Goal: Information Seeking & Learning: Learn about a topic

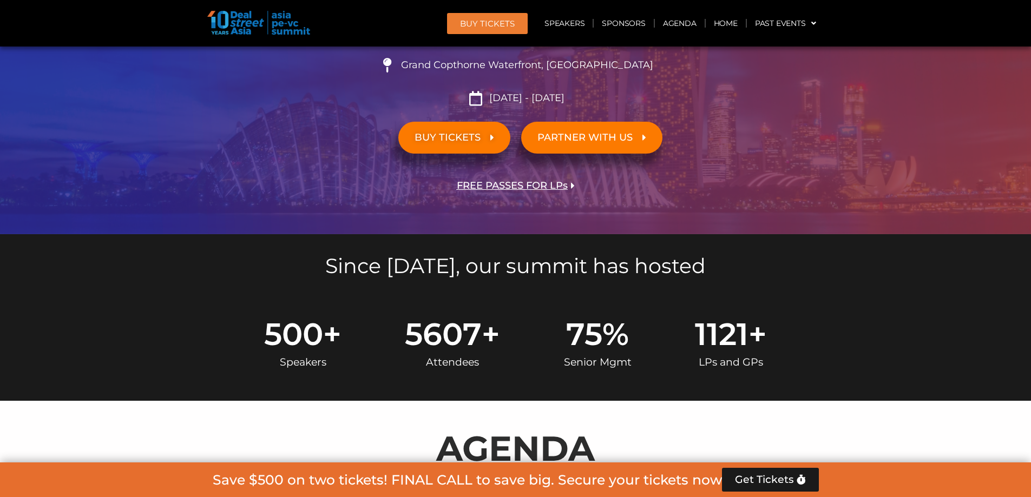
scroll to position [595, 0]
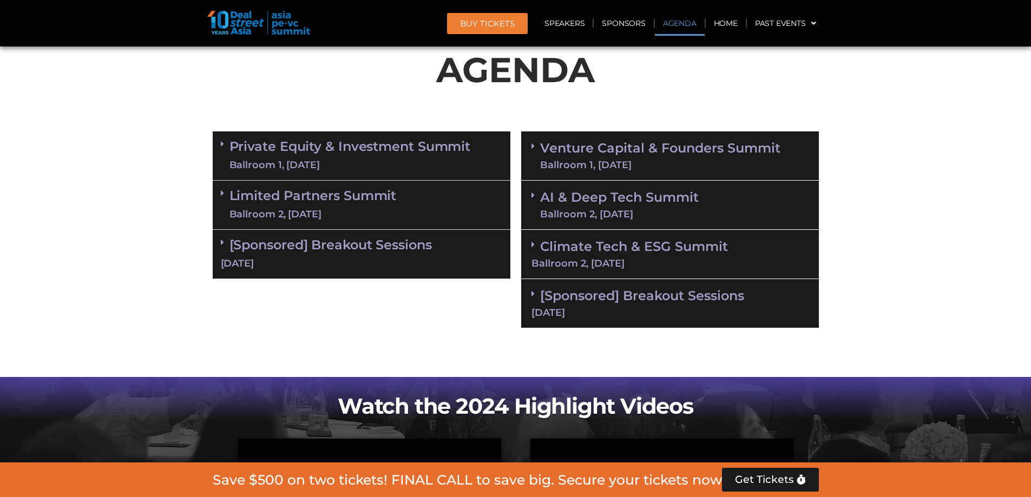
click at [222, 159] on span at bounding box center [225, 156] width 9 height 32
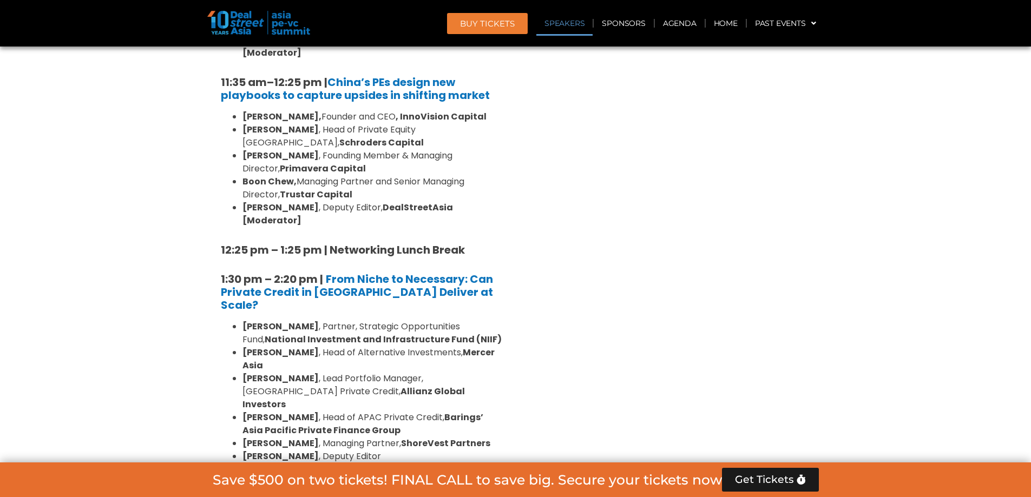
scroll to position [1299, 0]
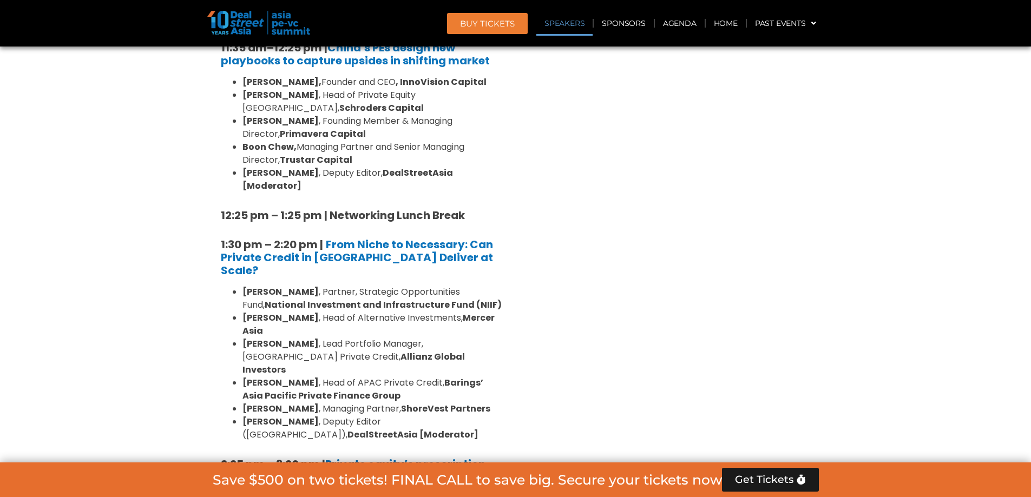
click at [454, 312] on strong "Mercer Asia" at bounding box center [369, 324] width 252 height 25
drag, startPoint x: 454, startPoint y: 226, endPoint x: 481, endPoint y: 225, distance: 27.6
click at [481, 312] on strong "Mercer Asia" at bounding box center [369, 324] width 252 height 25
click at [255, 312] on strong "[PERSON_NAME]" at bounding box center [281, 318] width 76 height 12
drag, startPoint x: 255, startPoint y: 230, endPoint x: 286, endPoint y: 228, distance: 30.9
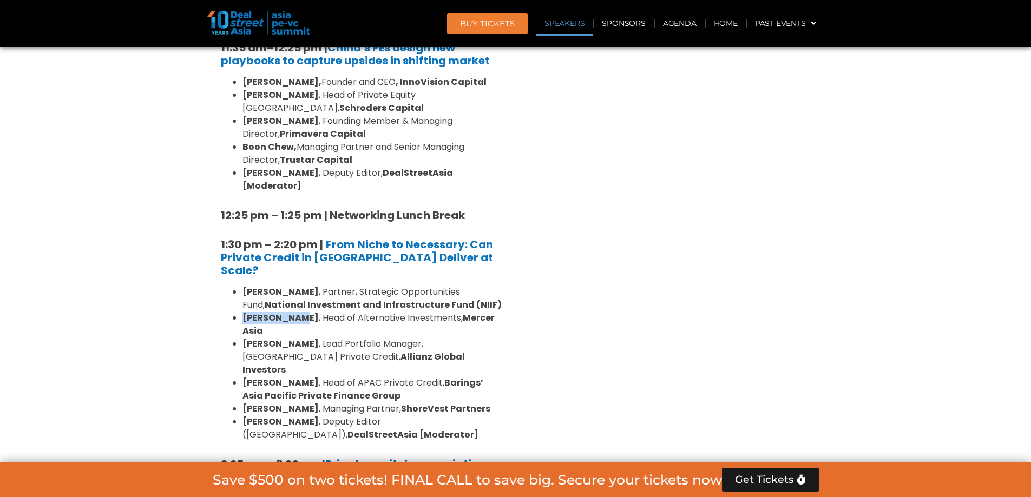
click at [286, 312] on strong "[PERSON_NAME]" at bounding box center [281, 318] width 76 height 12
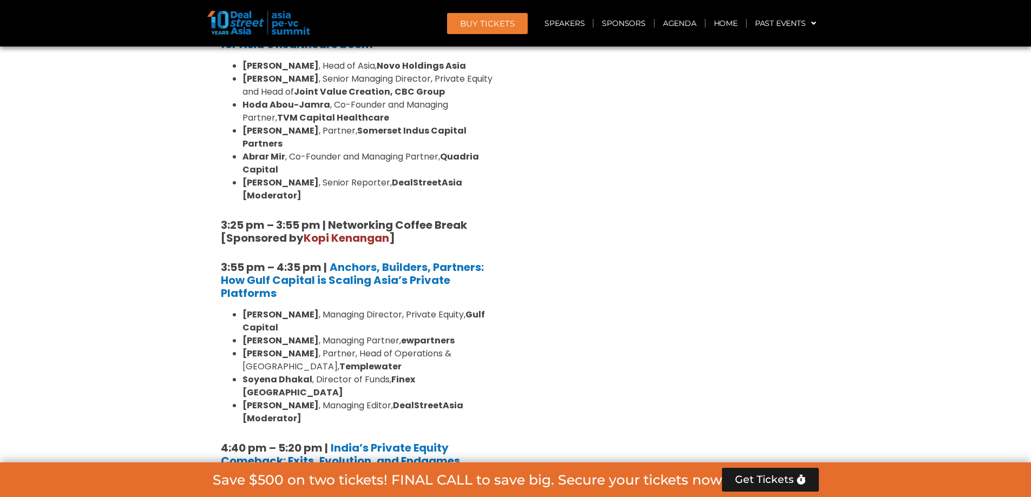
scroll to position [1949, 0]
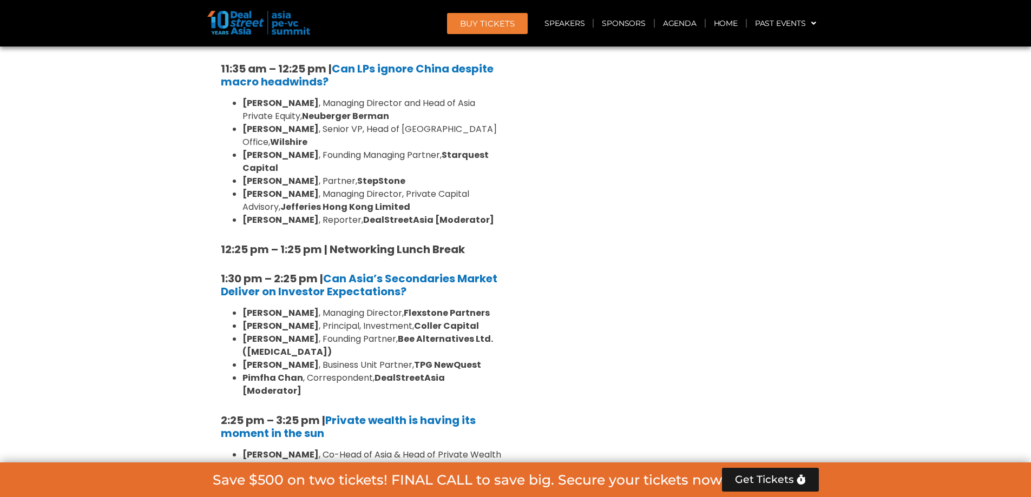
scroll to position [2707, 0]
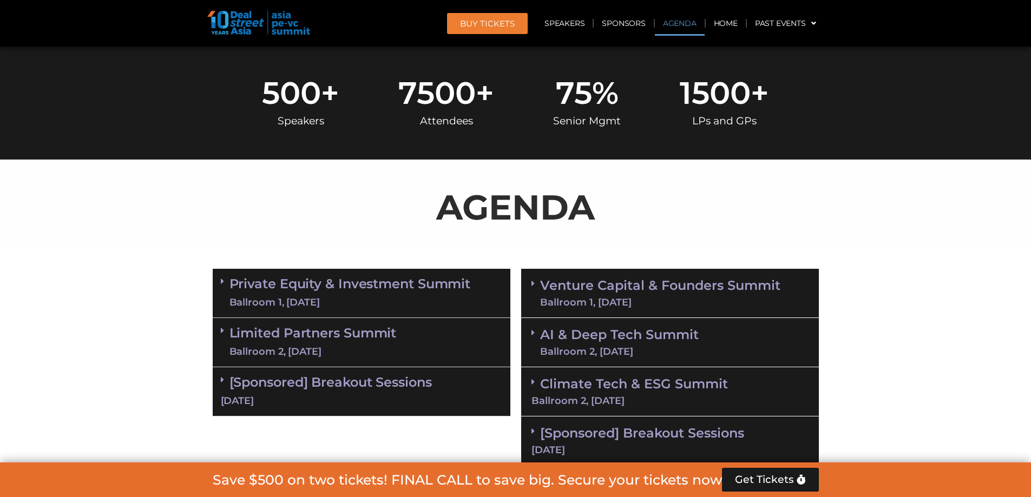
scroll to position [458, 0]
click at [539, 298] on span at bounding box center [536, 293] width 9 height 28
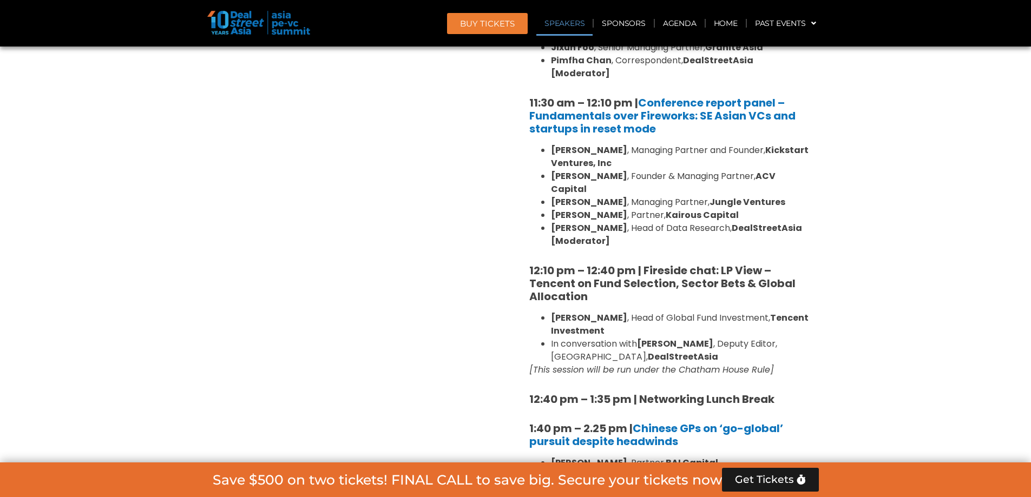
scroll to position [1108, 0]
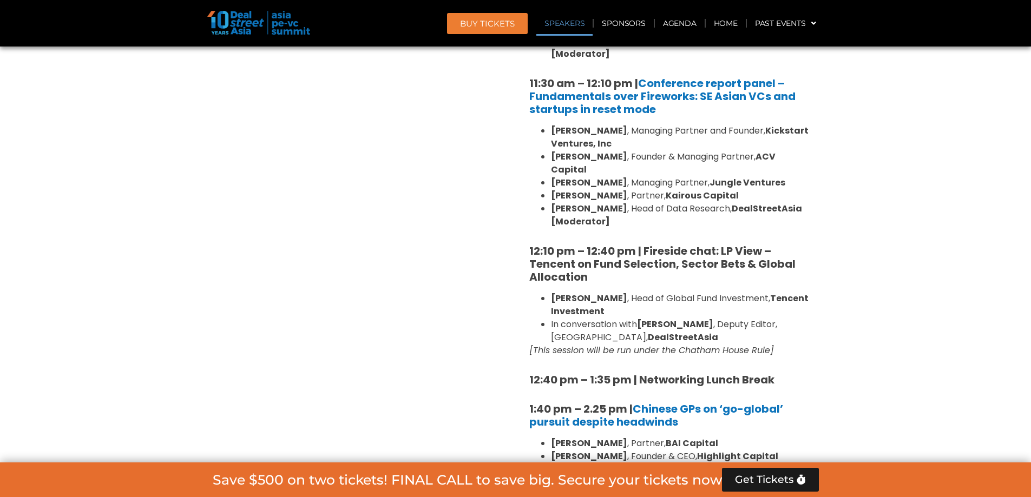
click at [564, 292] on strong "[PERSON_NAME]" at bounding box center [589, 298] width 76 height 12
drag, startPoint x: 564, startPoint y: 271, endPoint x: 578, endPoint y: 270, distance: 13.5
click at [578, 292] on strong "[PERSON_NAME]" at bounding box center [589, 298] width 76 height 12
copy strong "[PERSON_NAME]"
click at [850, 322] on section "Private Equity & Investment Summit Ballroom 1, [DATE] 8:00 am – 9:00 am | Regis…" at bounding box center [515, 489] width 1031 height 1750
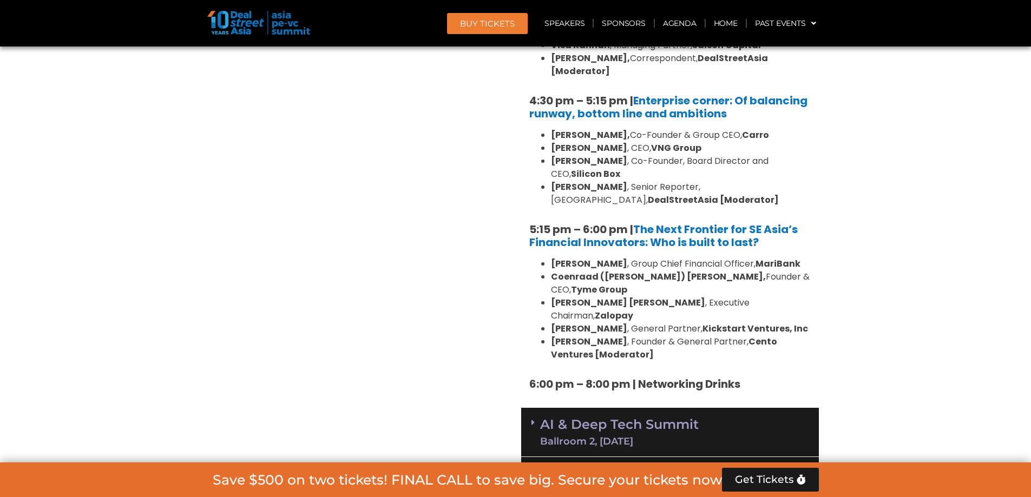
scroll to position [1974, 0]
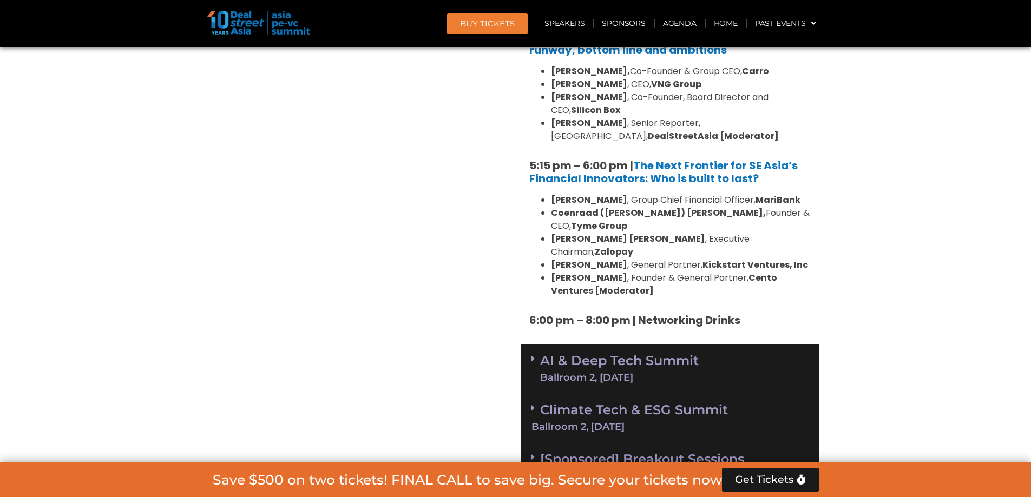
click at [633, 355] on link "AI & Deep Tech Summit Ballroom 2, [DATE]" at bounding box center [619, 369] width 159 height 28
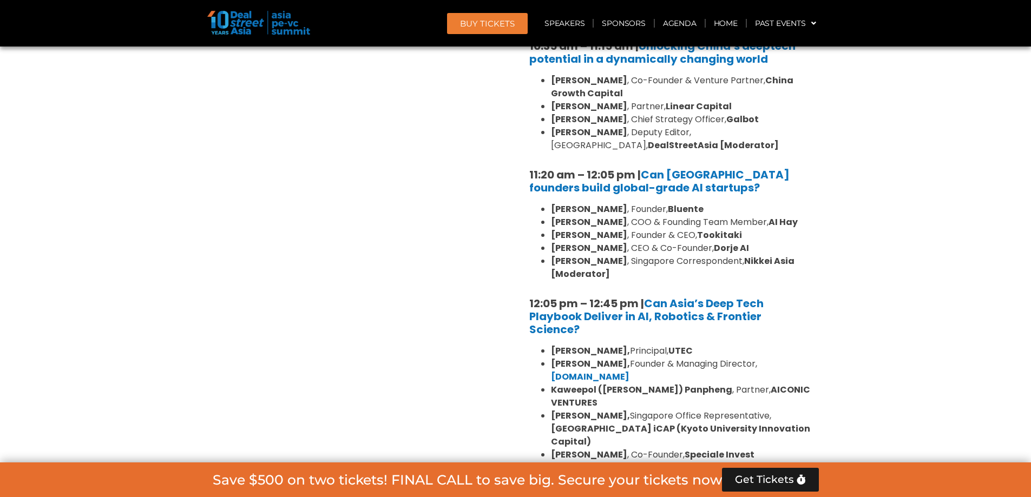
scroll to position [2461, 0]
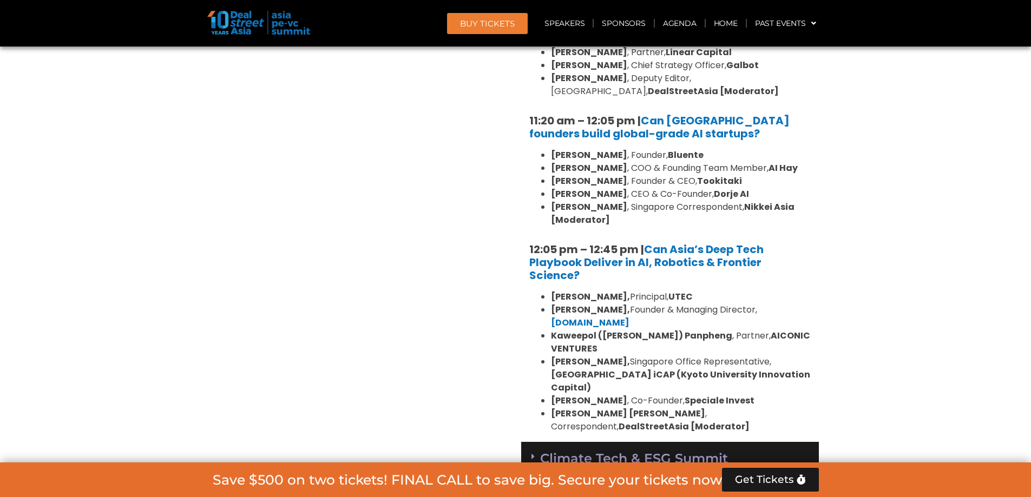
click at [532, 497] on icon at bounding box center [533, 506] width 3 height 9
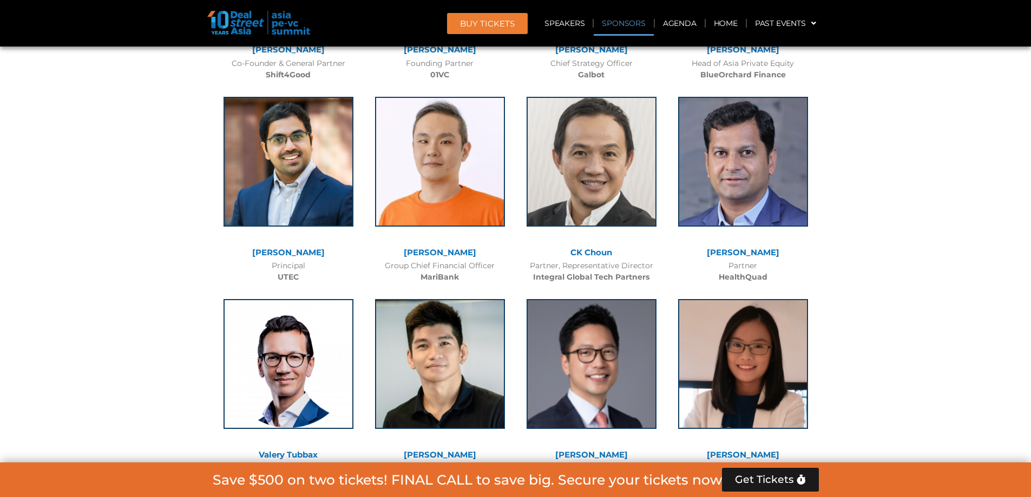
scroll to position [7653, 0]
